Goal: Communication & Community: Answer question/provide support

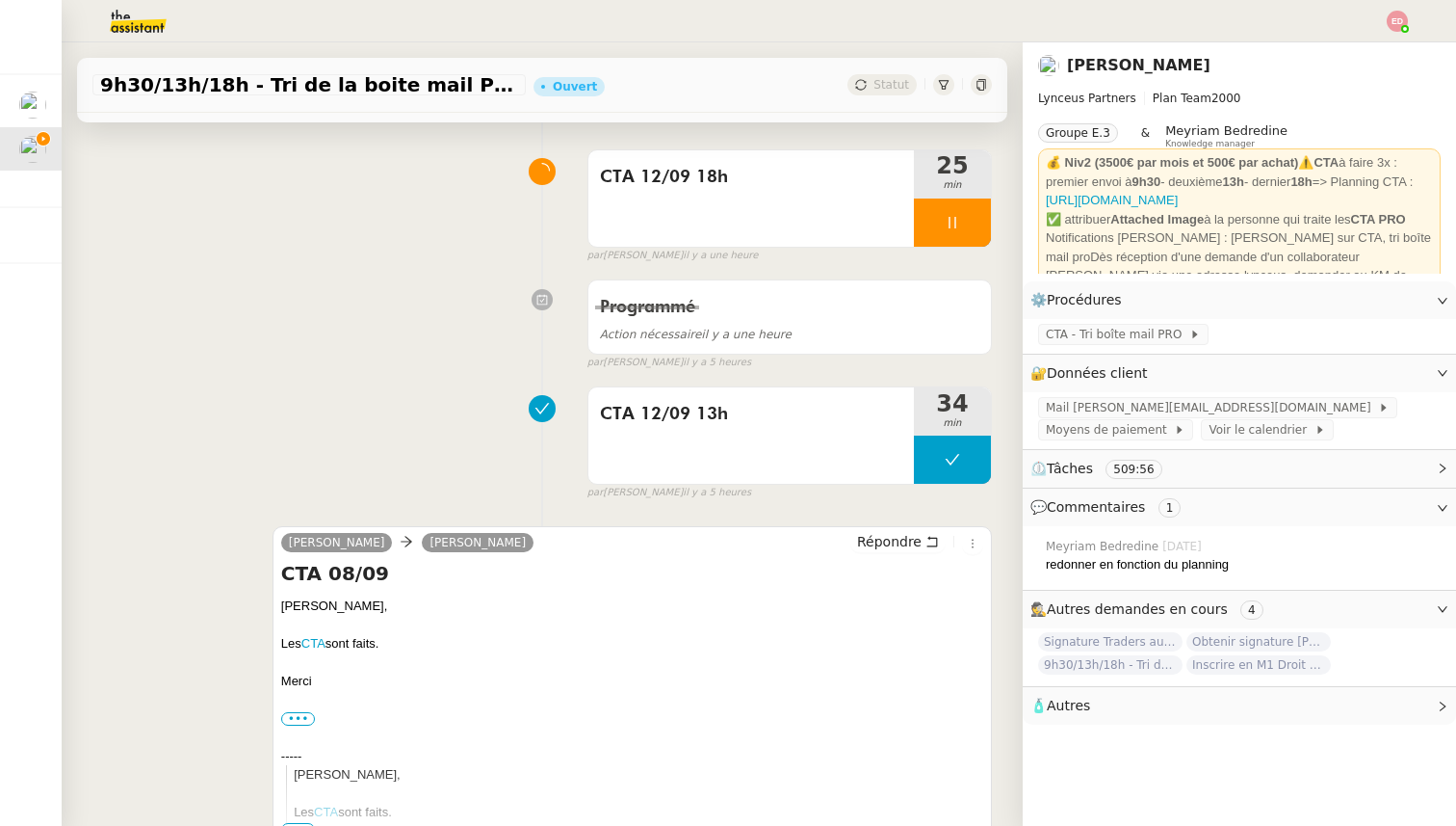
scroll to position [186, 0]
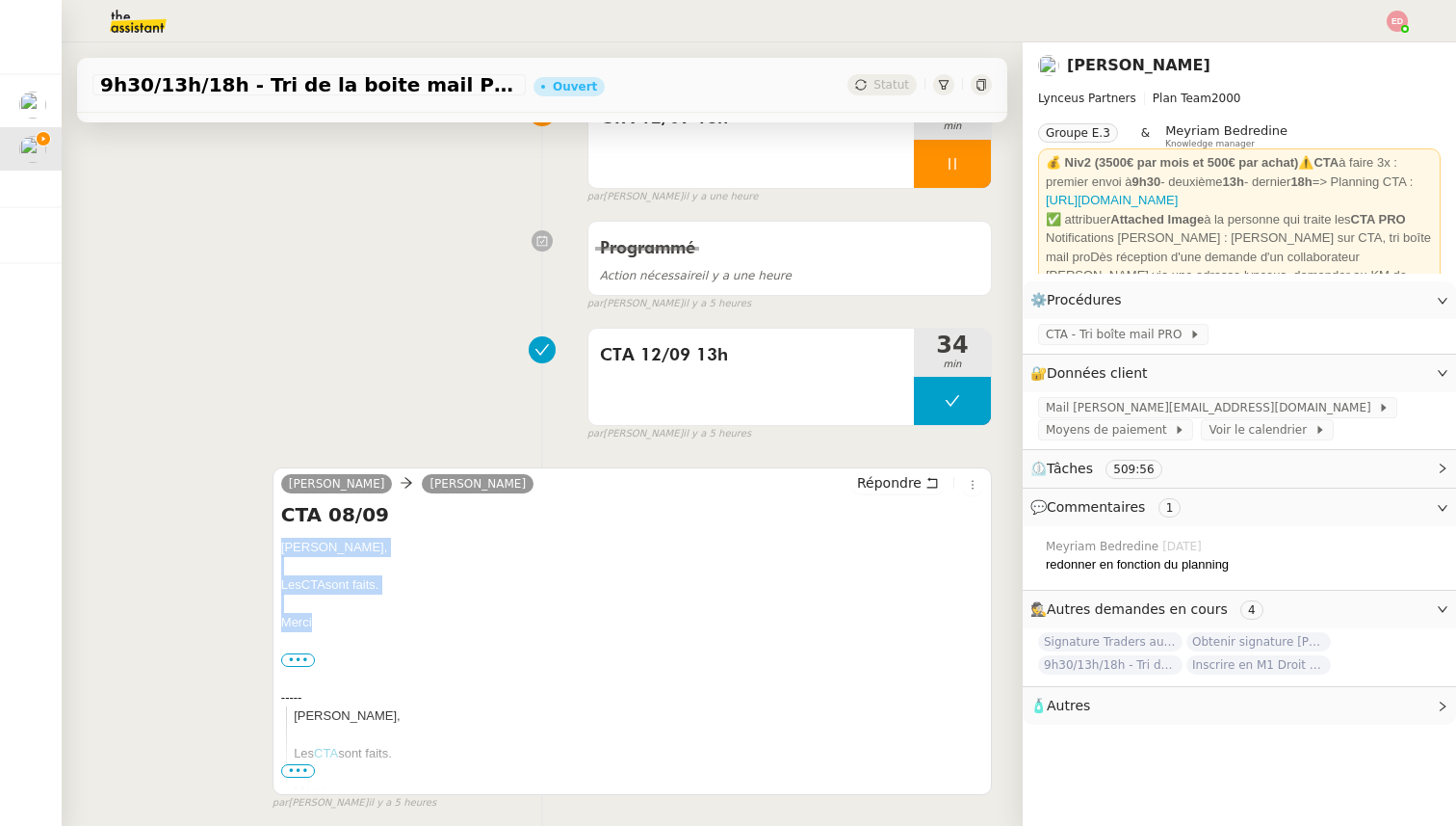
drag, startPoint x: 320, startPoint y: 616, endPoint x: 275, endPoint y: 542, distance: 86.6
click at [275, 542] on div "[PERSON_NAME] [PERSON_NAME] Répondre CTA 08/09 [PERSON_NAME] CTA sont faits. [G…" at bounding box center [631, 631] width 719 height 327
copy div "[PERSON_NAME] CTA sont faits. [GEOGRAPHIC_DATA]"
click at [917, 480] on span "Répondre" at bounding box center [889, 482] width 64 height 20
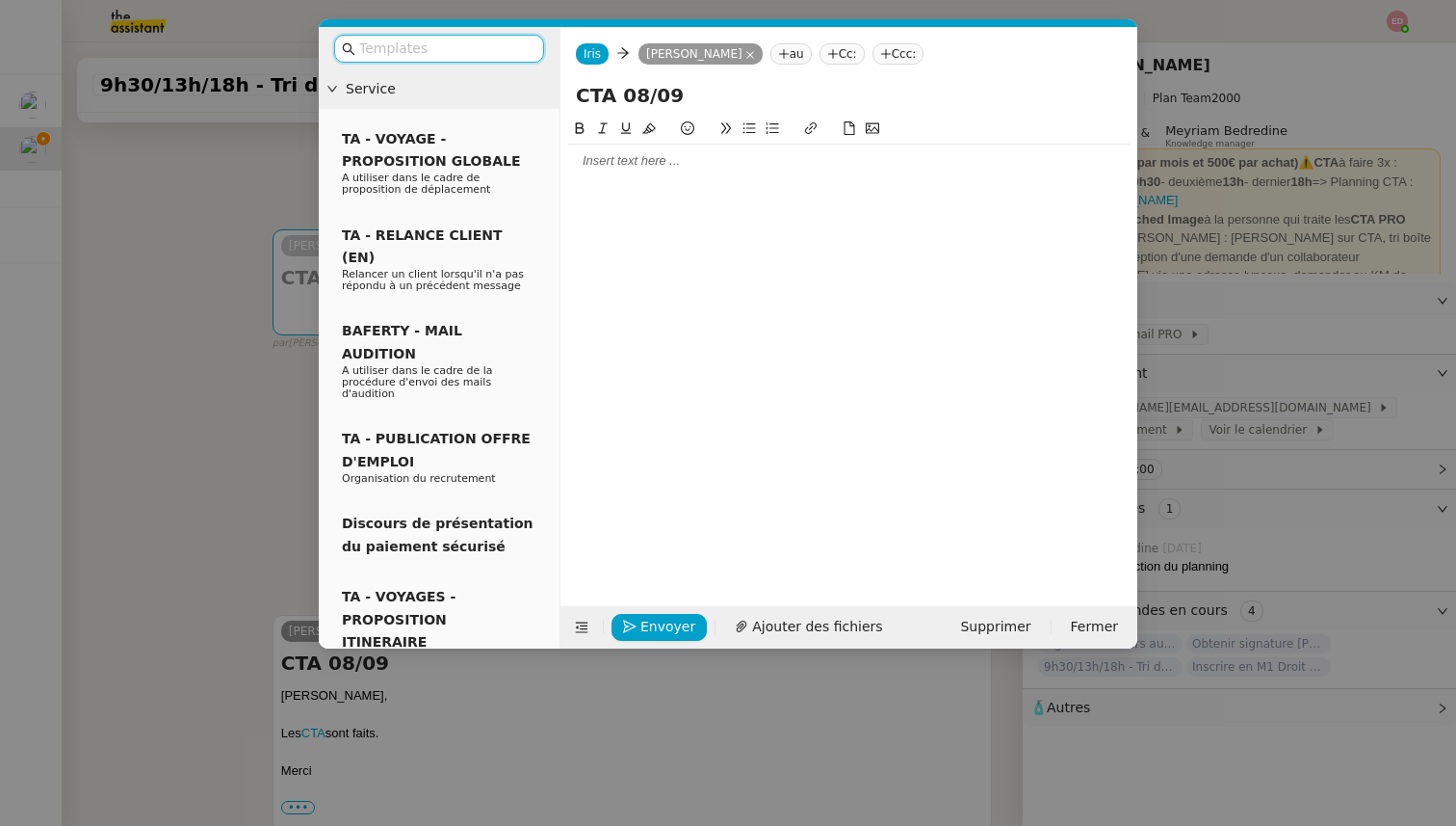
click at [737, 167] on div at bounding box center [848, 161] width 561 height 18
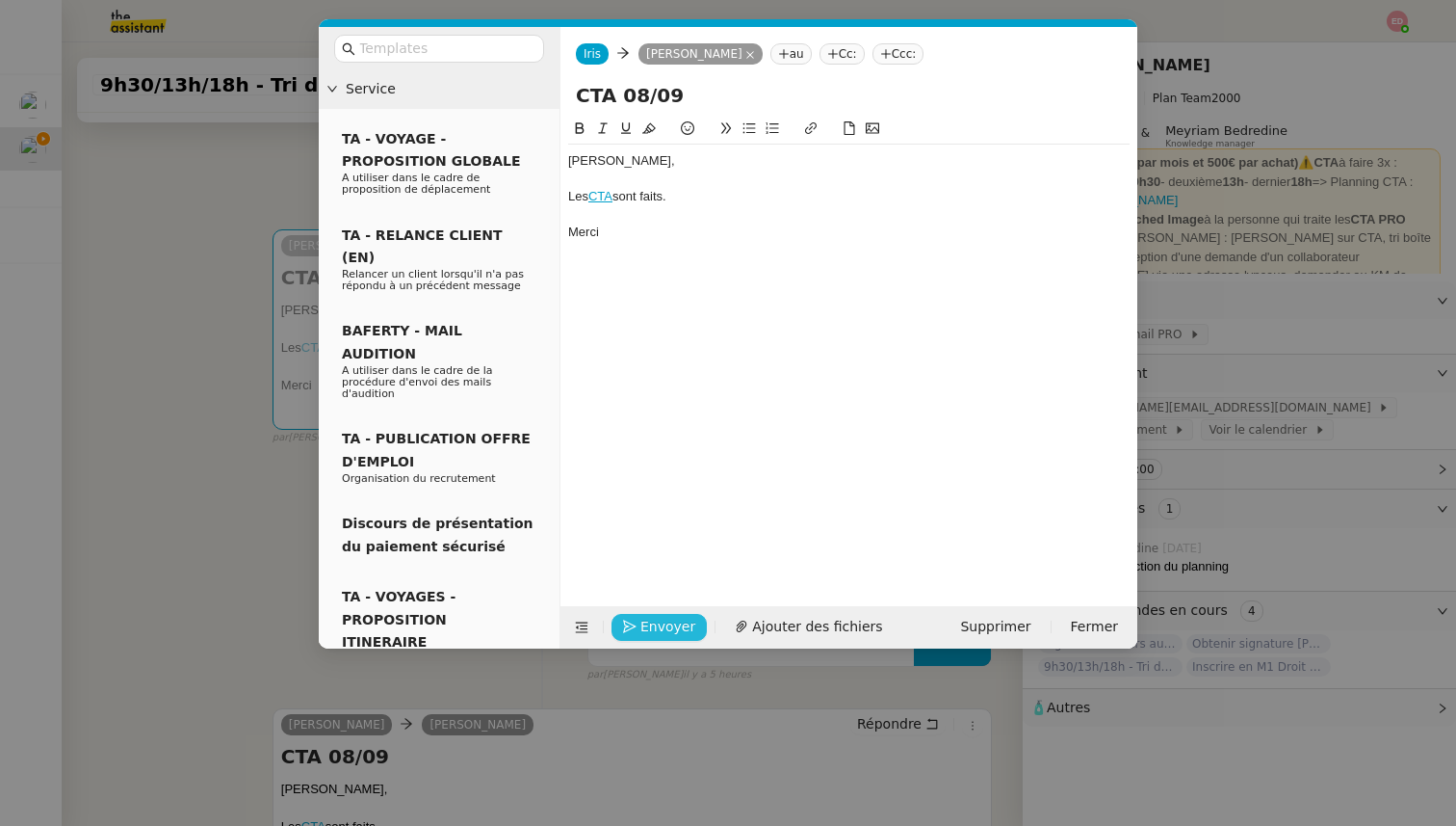
click at [640, 630] on span "Envoyer" at bounding box center [667, 626] width 55 height 22
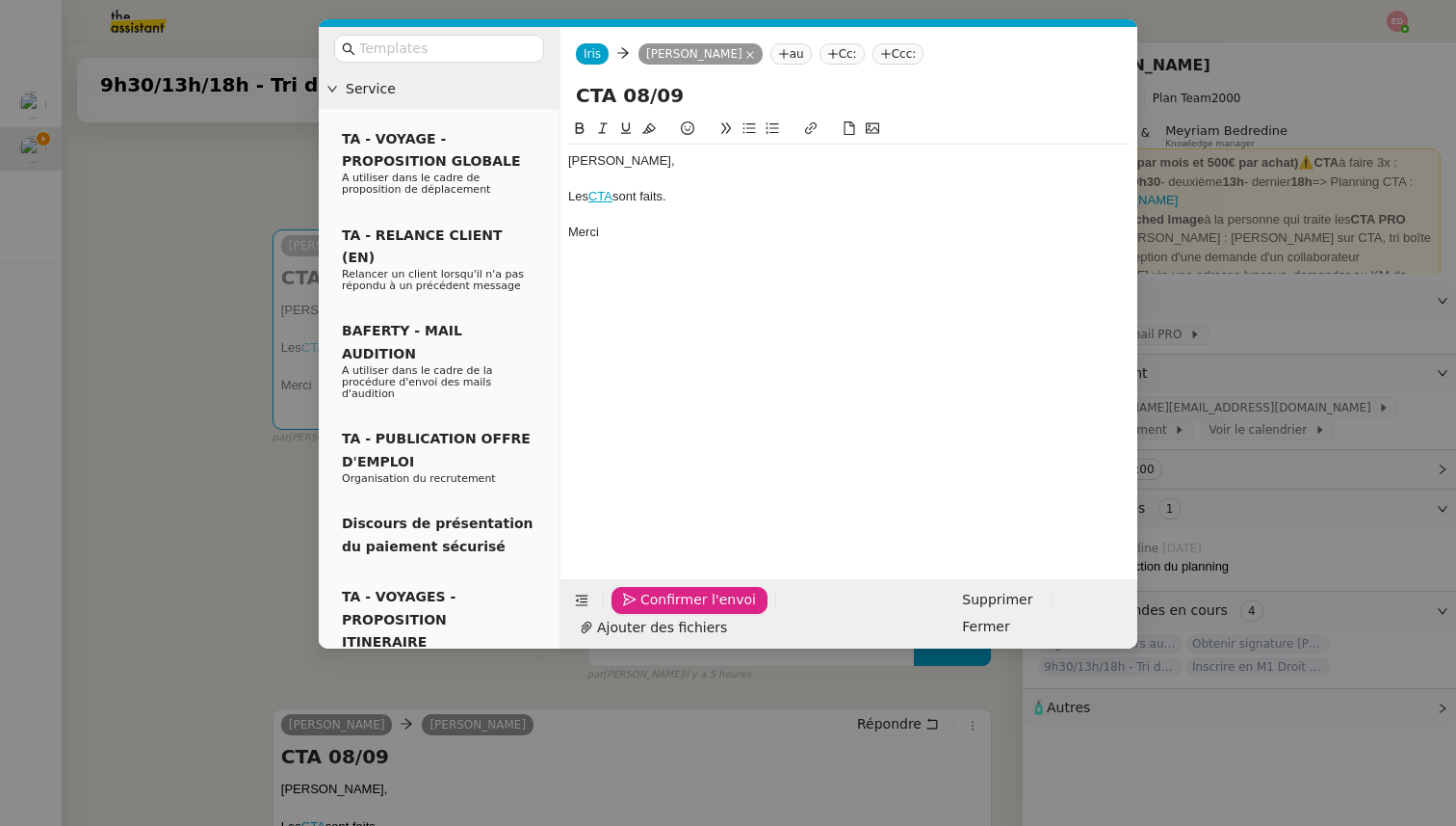
click at [640, 611] on span "Confirmer l'envoi" at bounding box center [698, 599] width 115 height 22
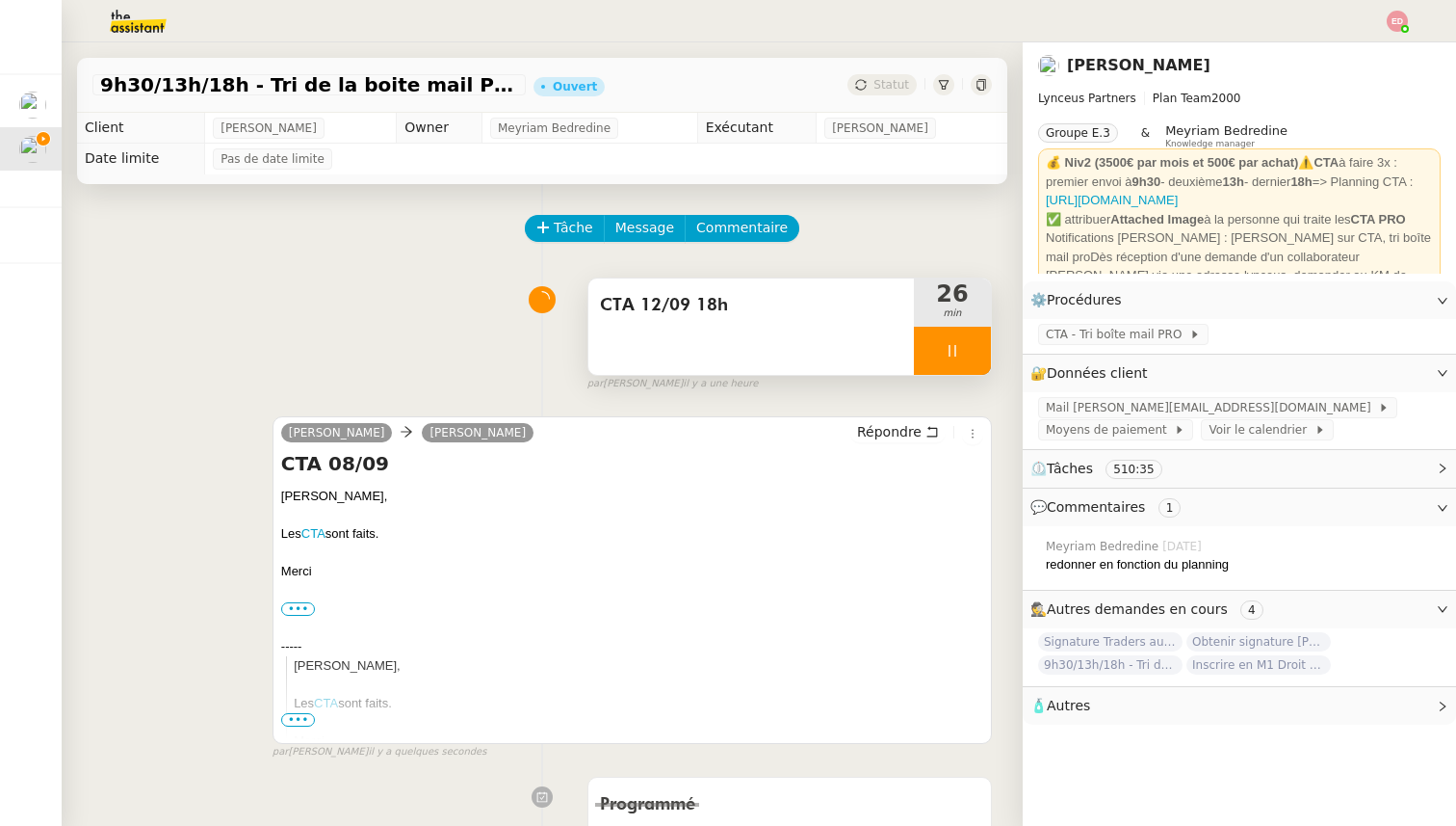
click at [976, 352] on div at bounding box center [951, 350] width 77 height 48
click at [976, 352] on icon at bounding box center [972, 351] width 16 height 16
click at [897, 90] on span "Statut" at bounding box center [891, 85] width 36 height 14
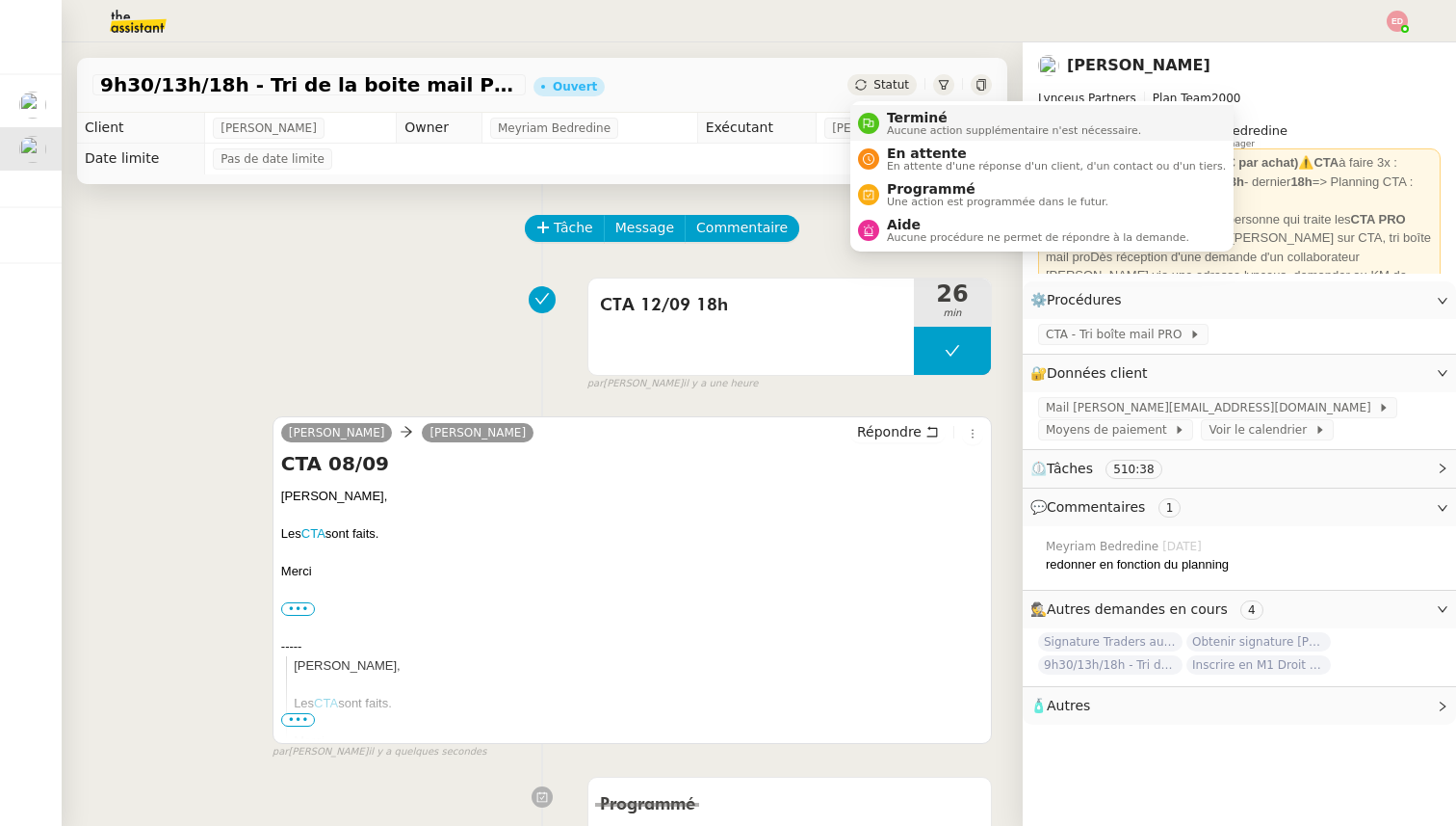
click at [902, 115] on span "Terminé" at bounding box center [1014, 117] width 254 height 16
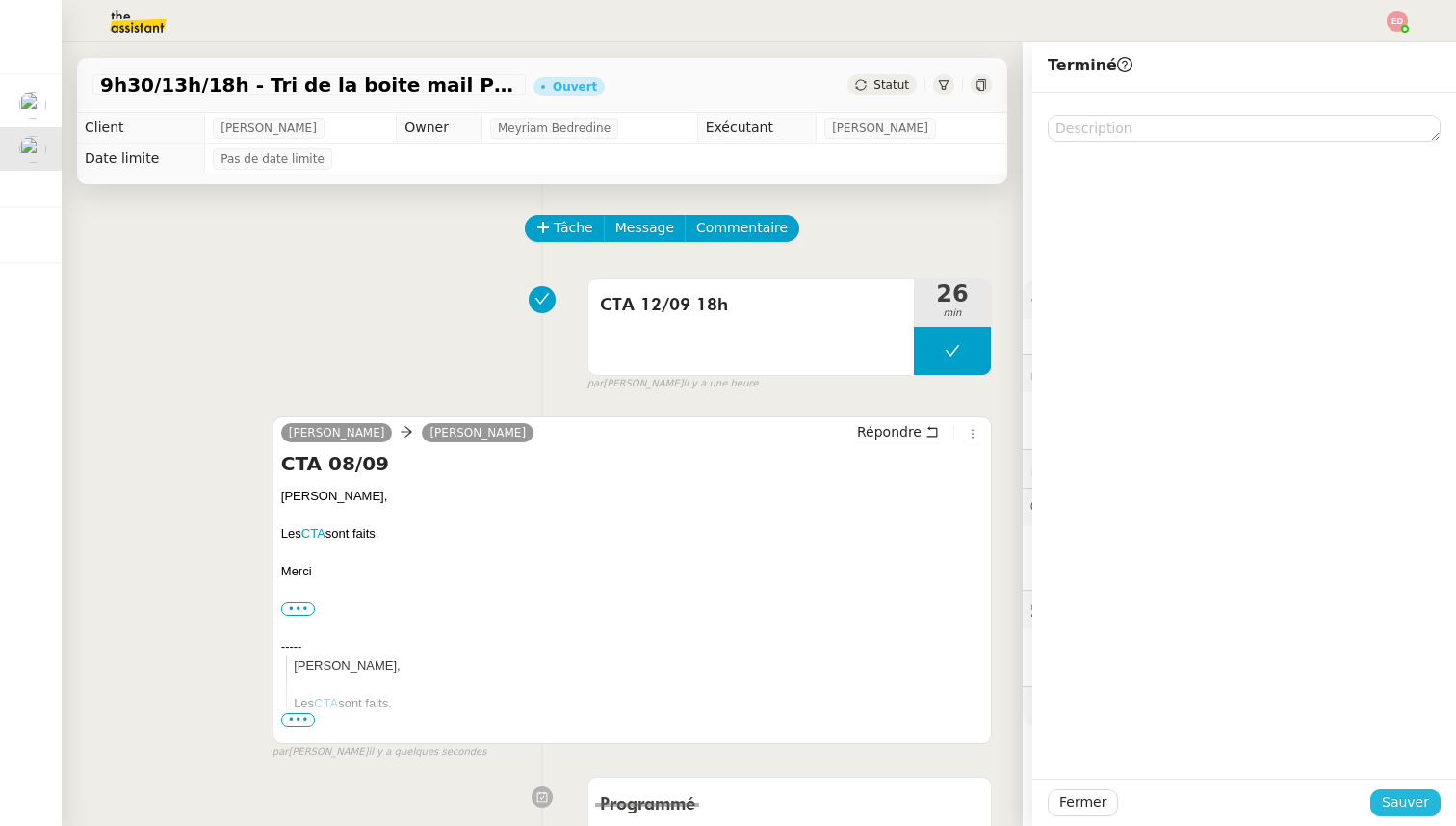
click at [1401, 800] on span "Sauver" at bounding box center [1405, 802] width 47 height 22
